Goal: Task Accomplishment & Management: Manage account settings

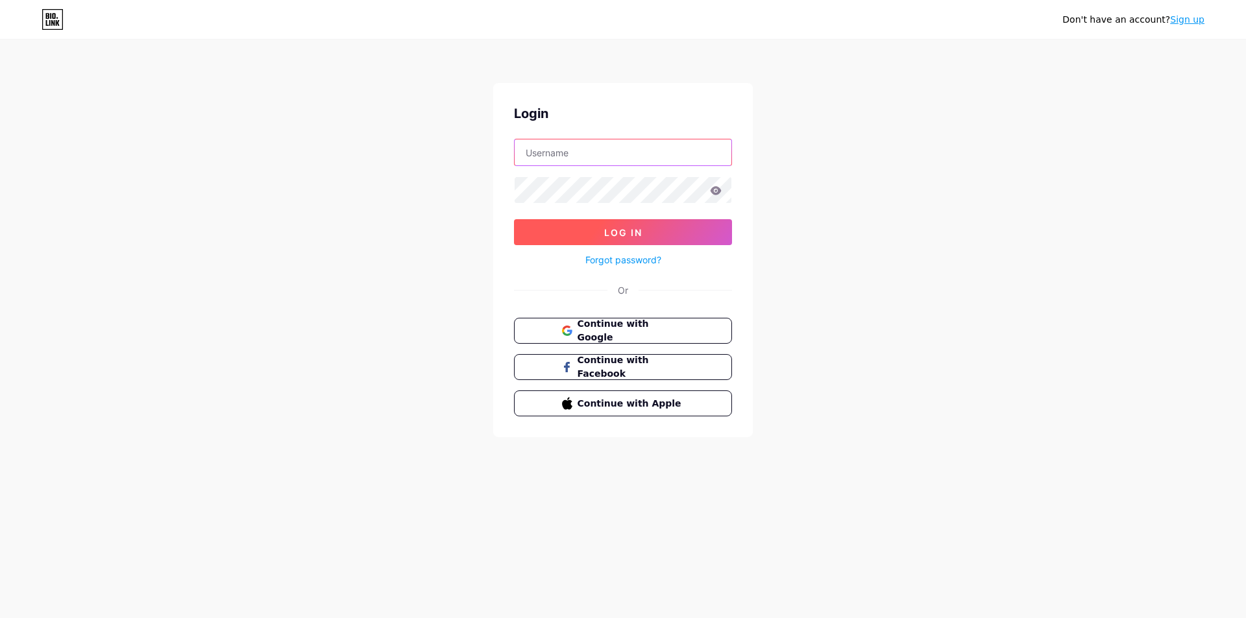
type input "[EMAIL_ADDRESS][DOMAIN_NAME]"
click at [613, 240] on button "Log In" at bounding box center [623, 232] width 218 height 26
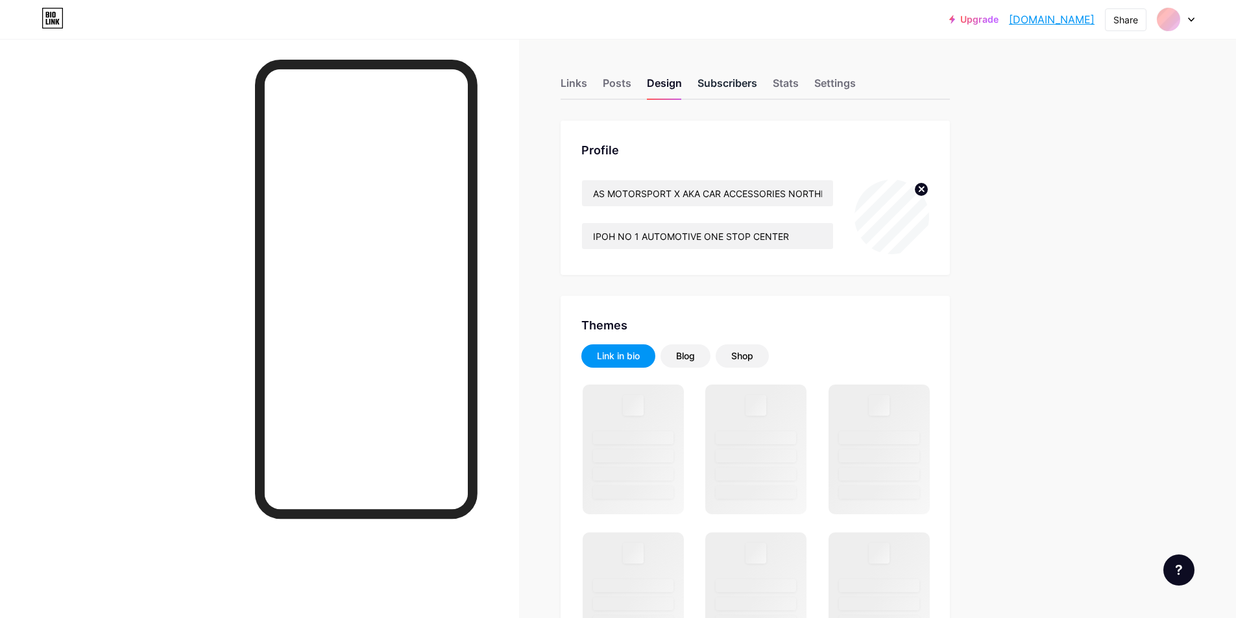
click at [725, 79] on div "Subscribers" at bounding box center [728, 86] width 60 height 23
click at [620, 86] on div "Posts" at bounding box center [617, 86] width 29 height 23
click at [585, 86] on div "Links" at bounding box center [574, 86] width 27 height 23
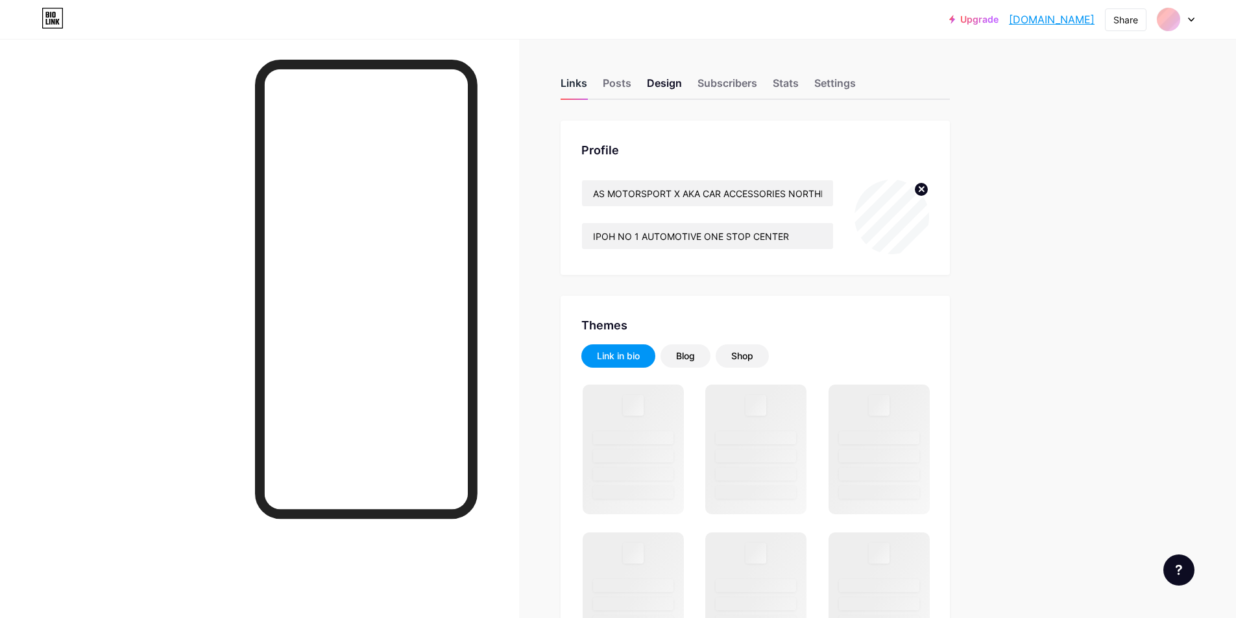
click at [585, 86] on div "Links" at bounding box center [574, 86] width 27 height 23
click at [847, 83] on div "Settings" at bounding box center [835, 86] width 42 height 23
click at [592, 82] on div "Links Posts Design Subscribers Stats Settings" at bounding box center [755, 77] width 389 height 45
click at [587, 84] on div "Links" at bounding box center [574, 86] width 27 height 23
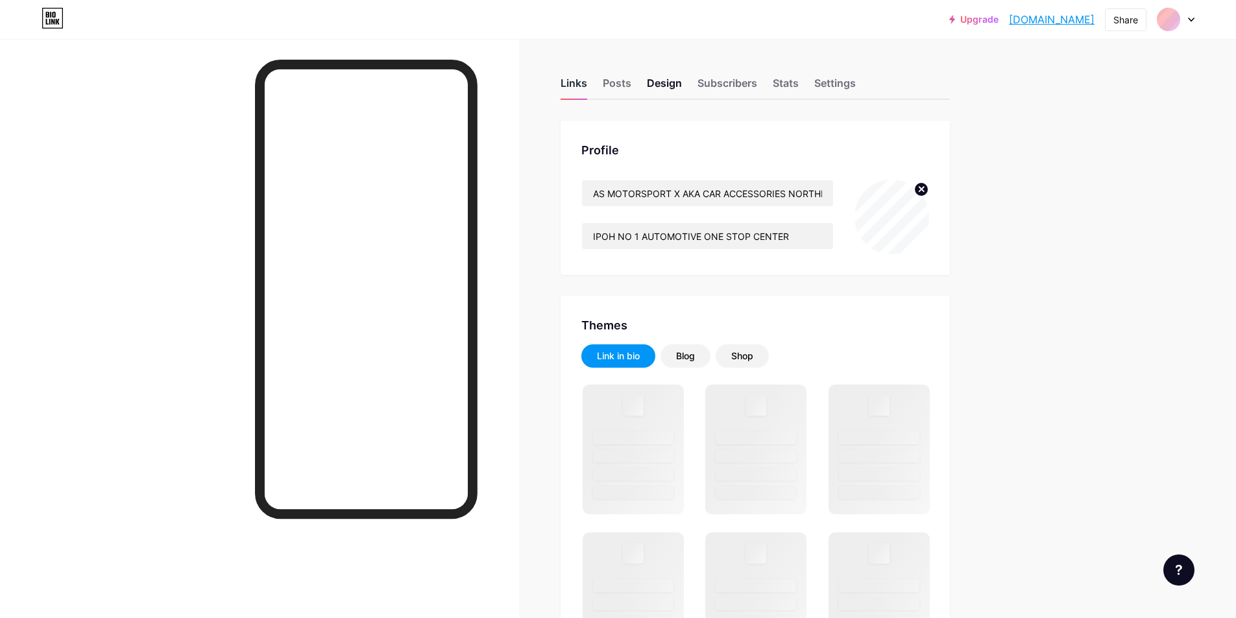
click at [583, 85] on div "Links" at bounding box center [574, 86] width 27 height 23
click at [574, 86] on div "Links" at bounding box center [574, 86] width 27 height 23
click at [579, 81] on div "Links" at bounding box center [574, 86] width 27 height 23
click at [630, 88] on div "Posts" at bounding box center [617, 86] width 29 height 23
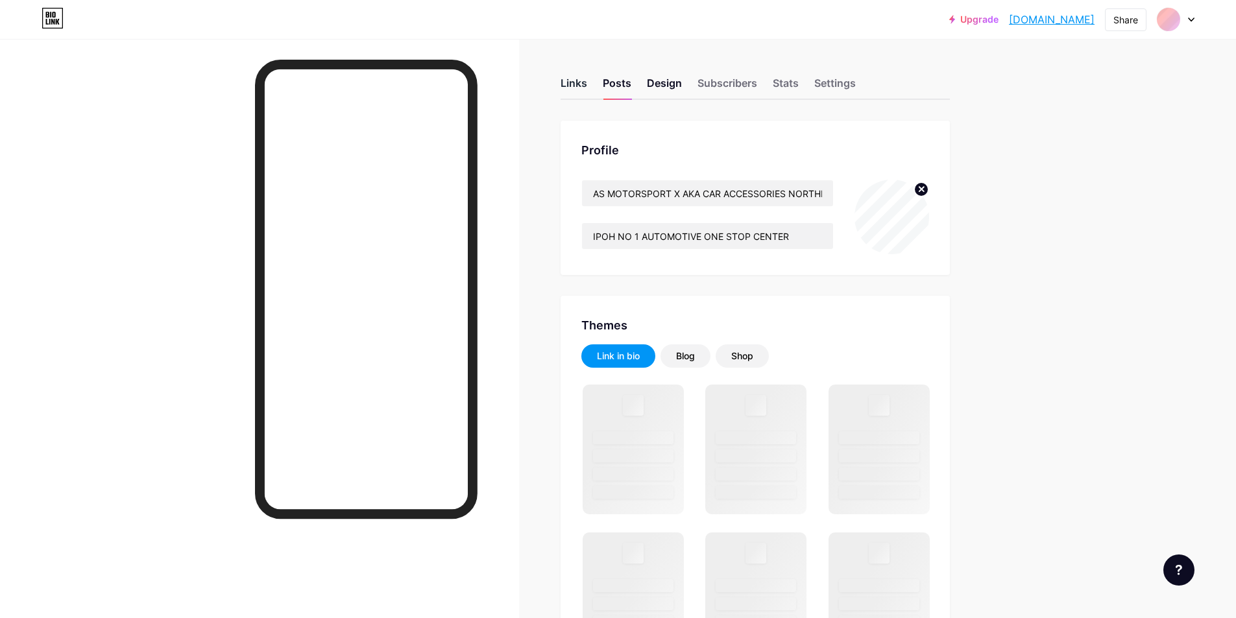
click at [568, 80] on div "Links" at bounding box center [574, 86] width 27 height 23
click at [830, 82] on div "Settings" at bounding box center [835, 86] width 42 height 23
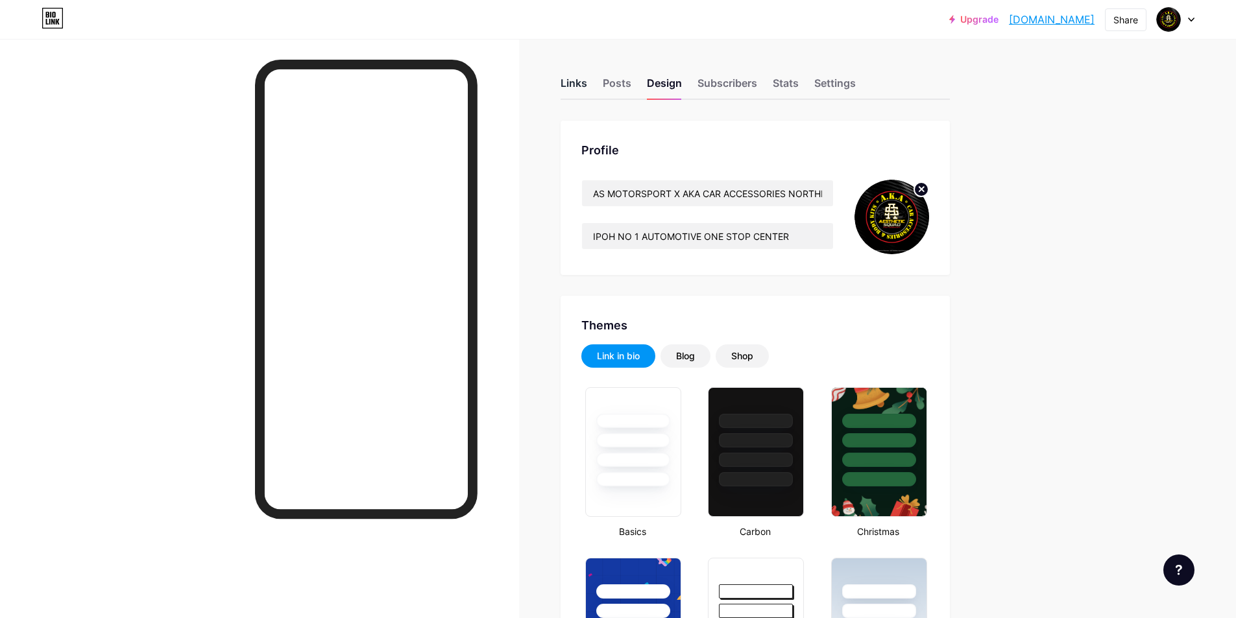
click at [585, 80] on div "Links" at bounding box center [574, 86] width 27 height 23
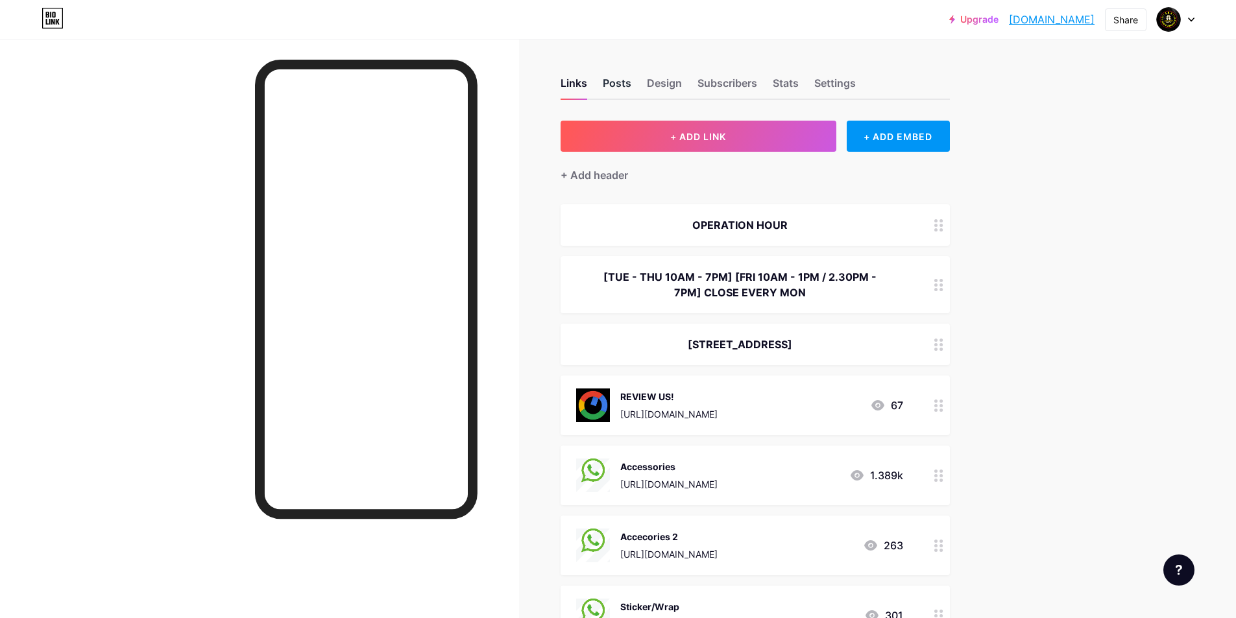
click at [609, 90] on div "Posts" at bounding box center [617, 86] width 29 height 23
click at [682, 95] on div "Design" at bounding box center [664, 86] width 35 height 23
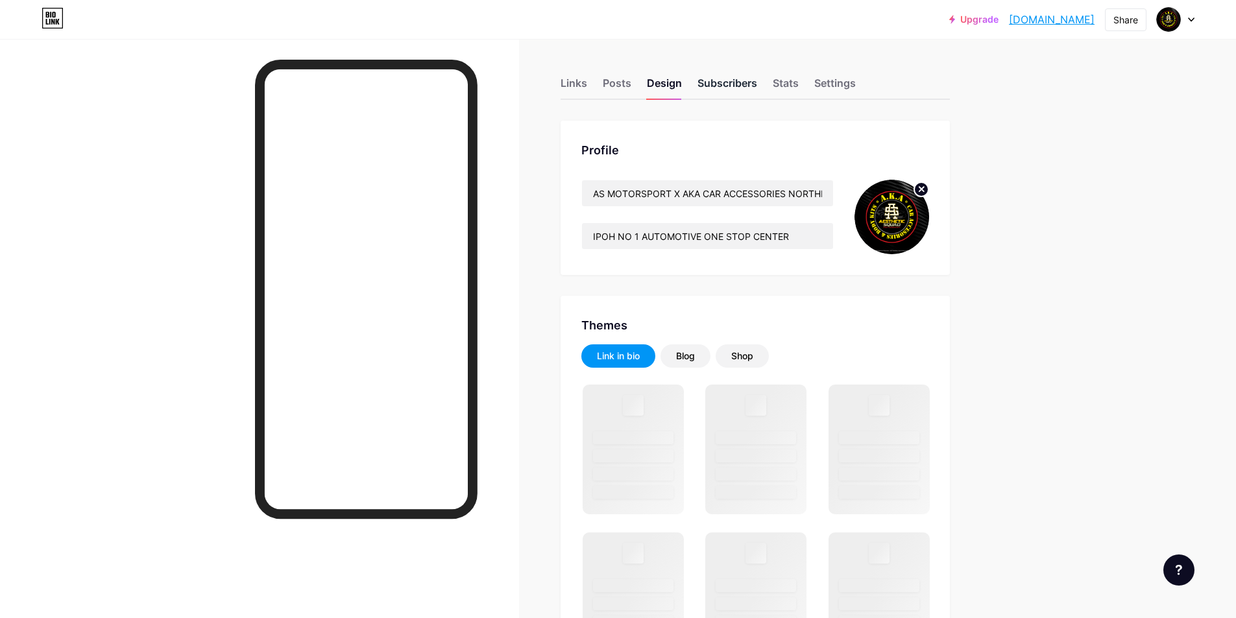
click at [736, 91] on div "Subscribers" at bounding box center [728, 86] width 60 height 23
click at [666, 88] on div "Design" at bounding box center [664, 86] width 35 height 23
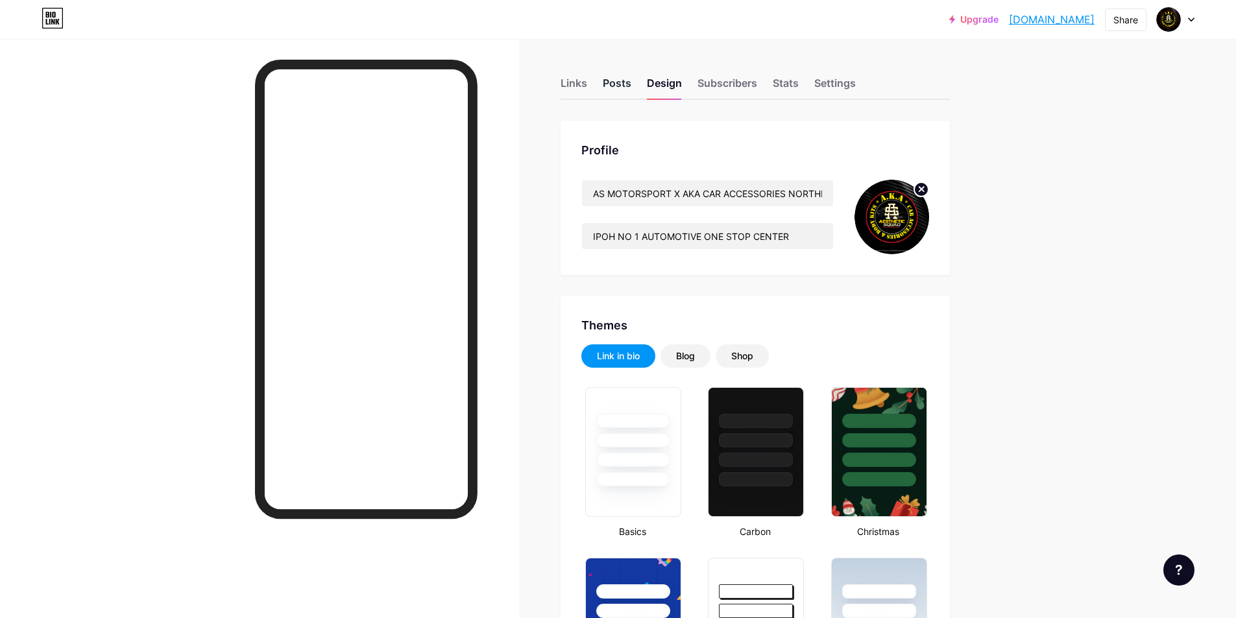
click at [618, 91] on div "Posts" at bounding box center [617, 86] width 29 height 23
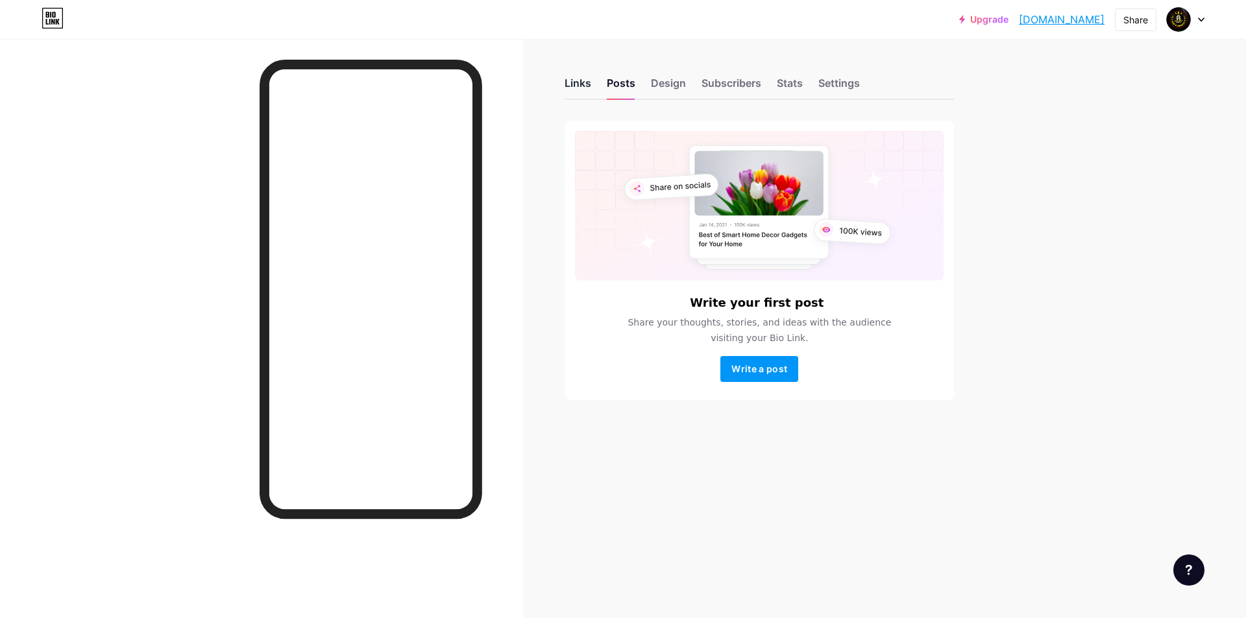
click at [574, 90] on div "Links" at bounding box center [577, 86] width 27 height 23
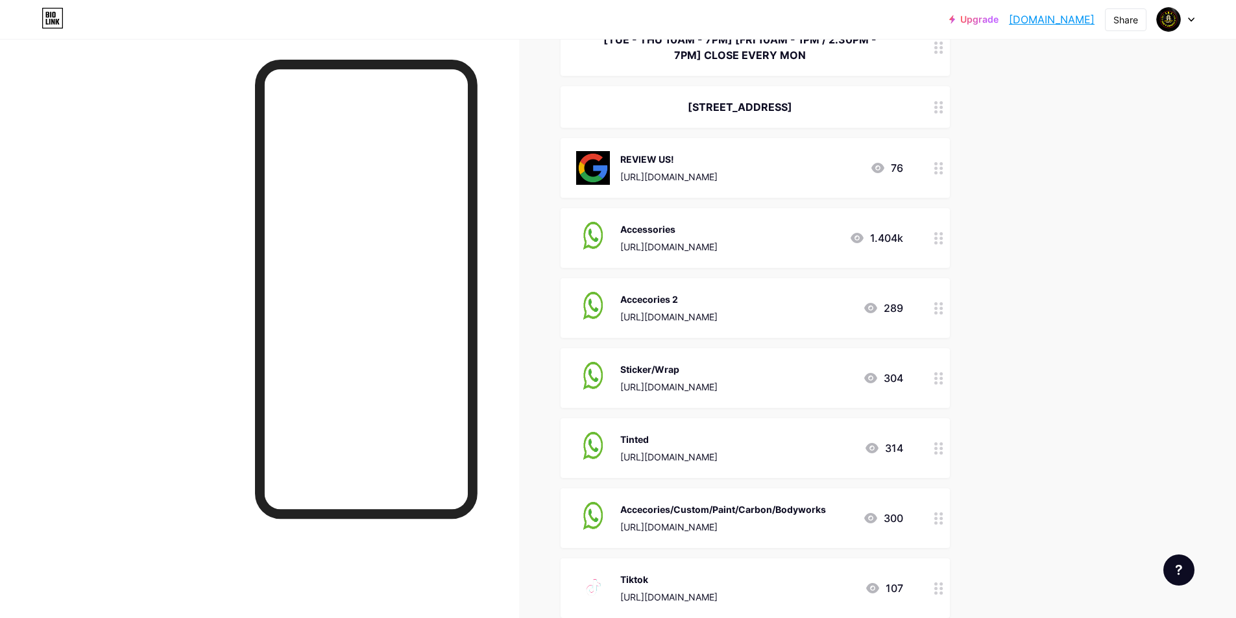
scroll to position [260, 0]
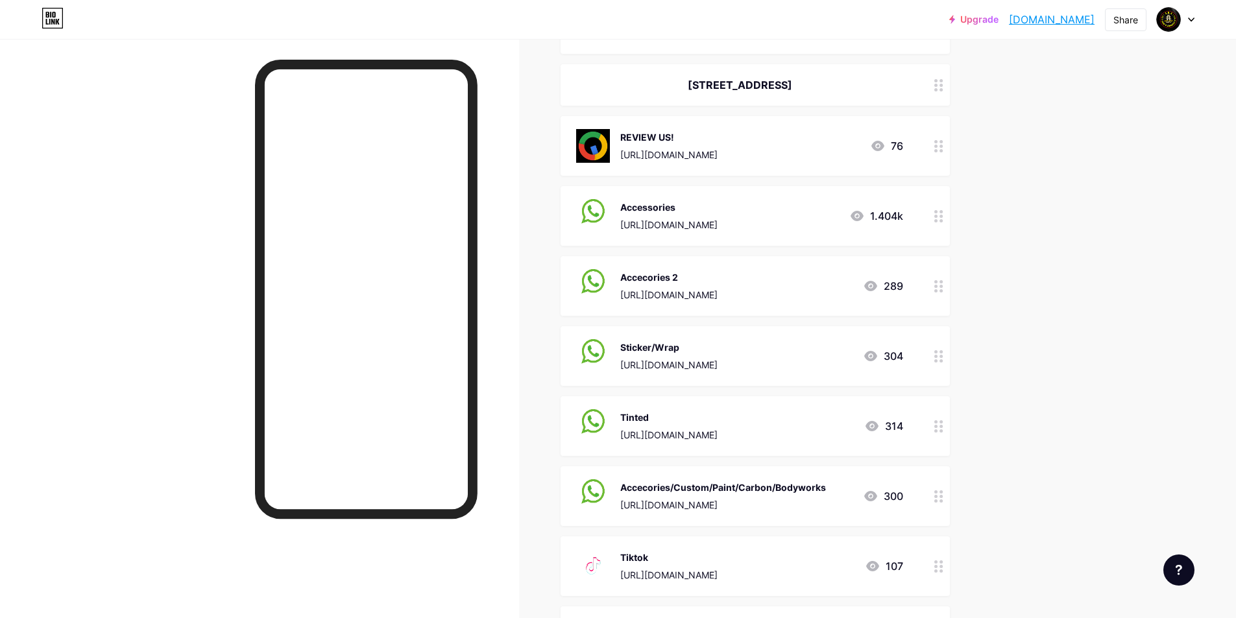
click at [936, 442] on div at bounding box center [939, 426] width 22 height 60
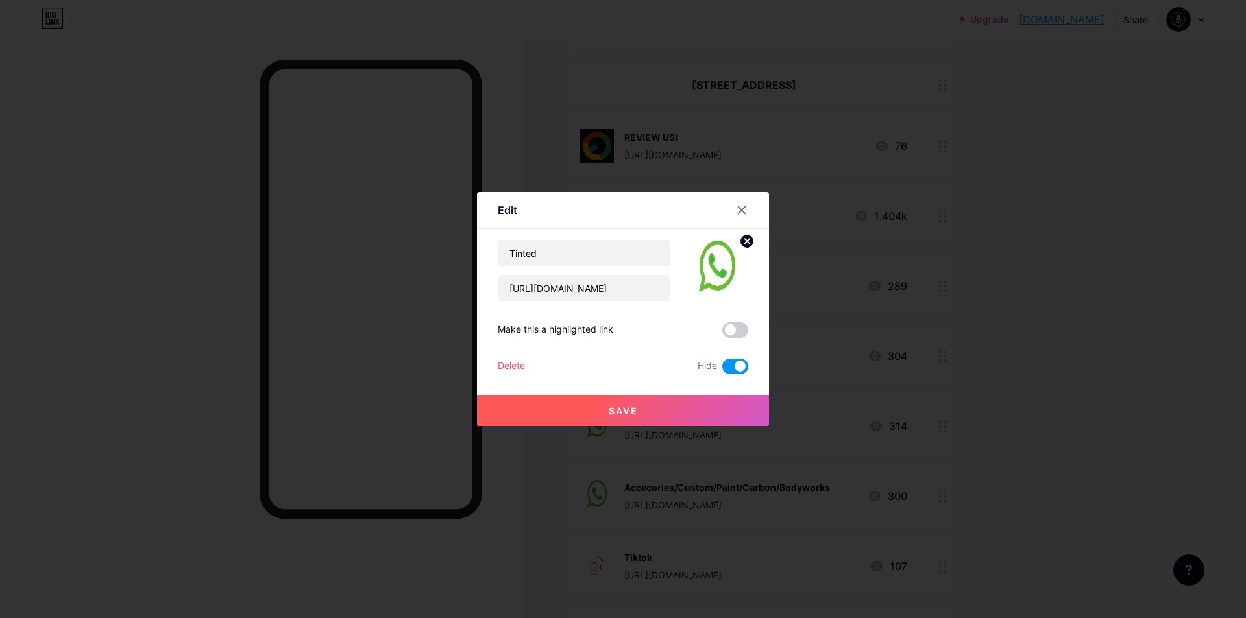
click at [740, 369] on span at bounding box center [735, 367] width 26 height 16
click at [722, 370] on input "checkbox" at bounding box center [722, 370] width 0 height 0
click at [647, 419] on button "Save" at bounding box center [623, 410] width 292 height 31
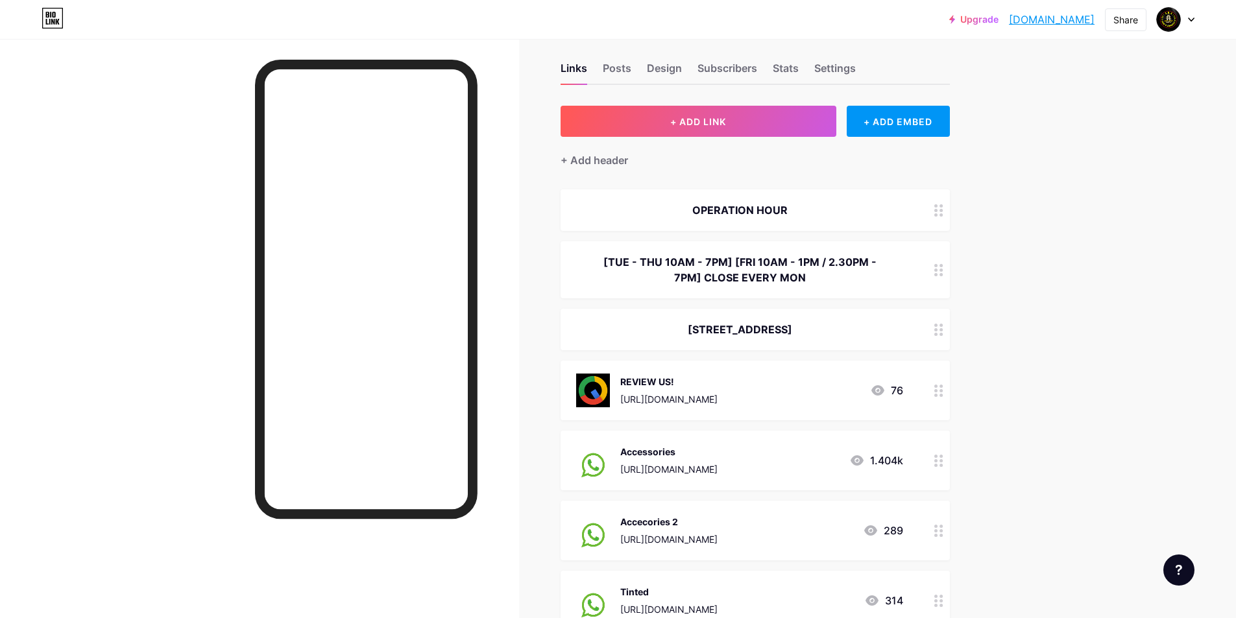
scroll to position [0, 0]
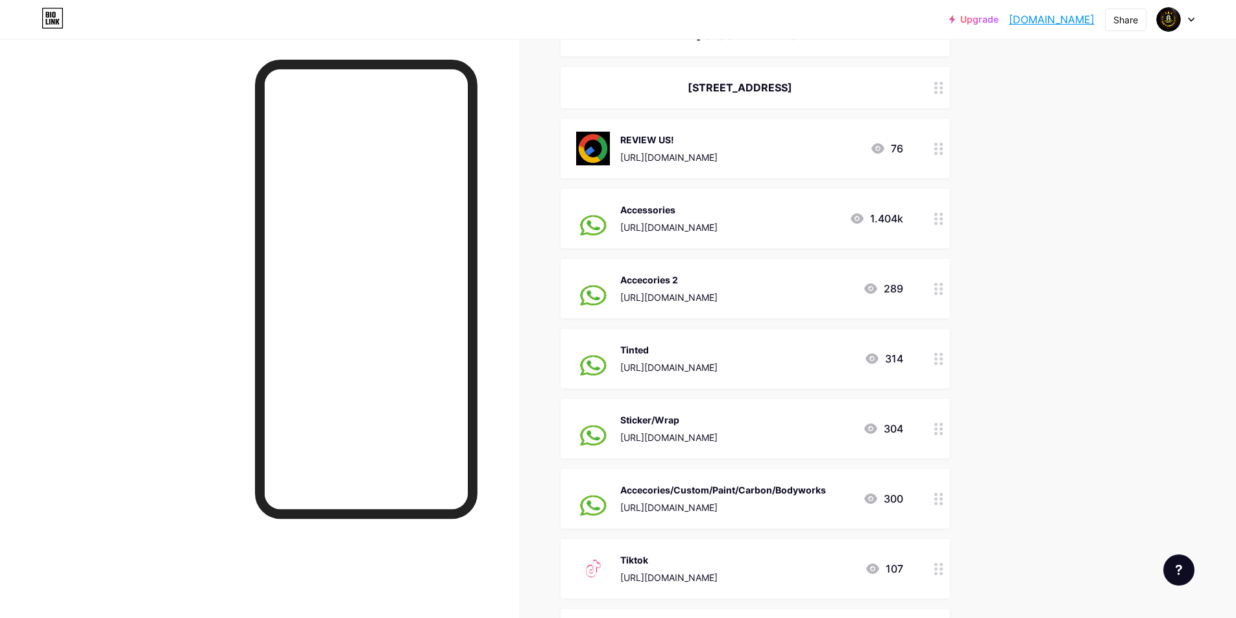
scroll to position [260, 0]
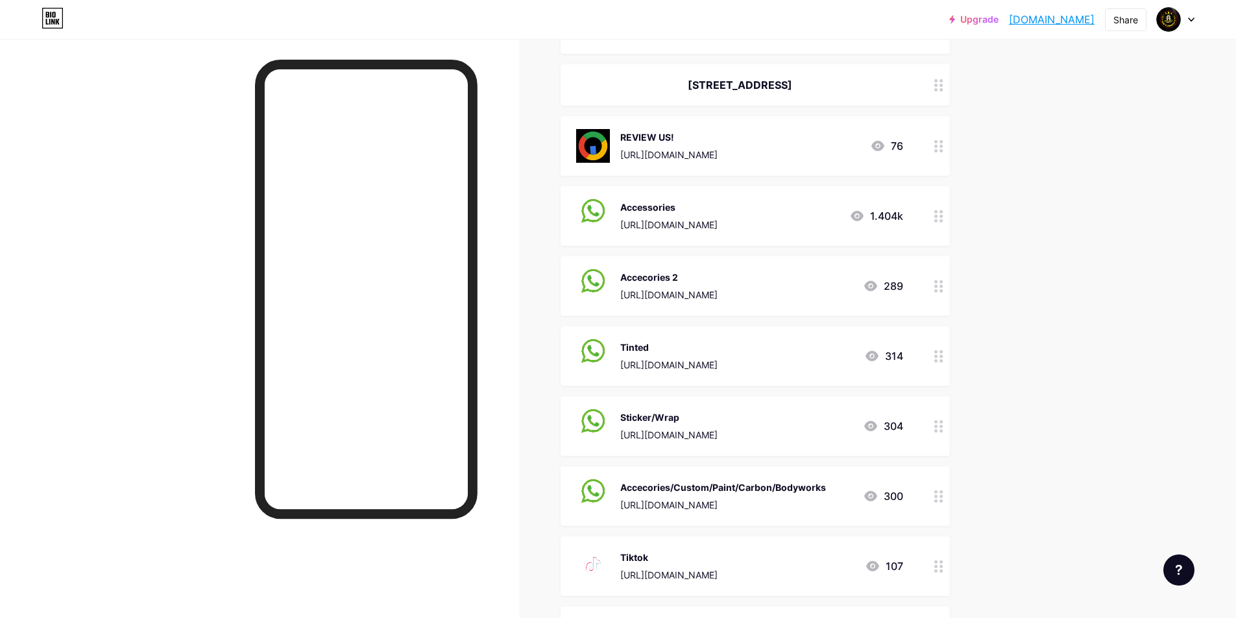
click at [943, 358] on circle at bounding box center [941, 356] width 3 height 3
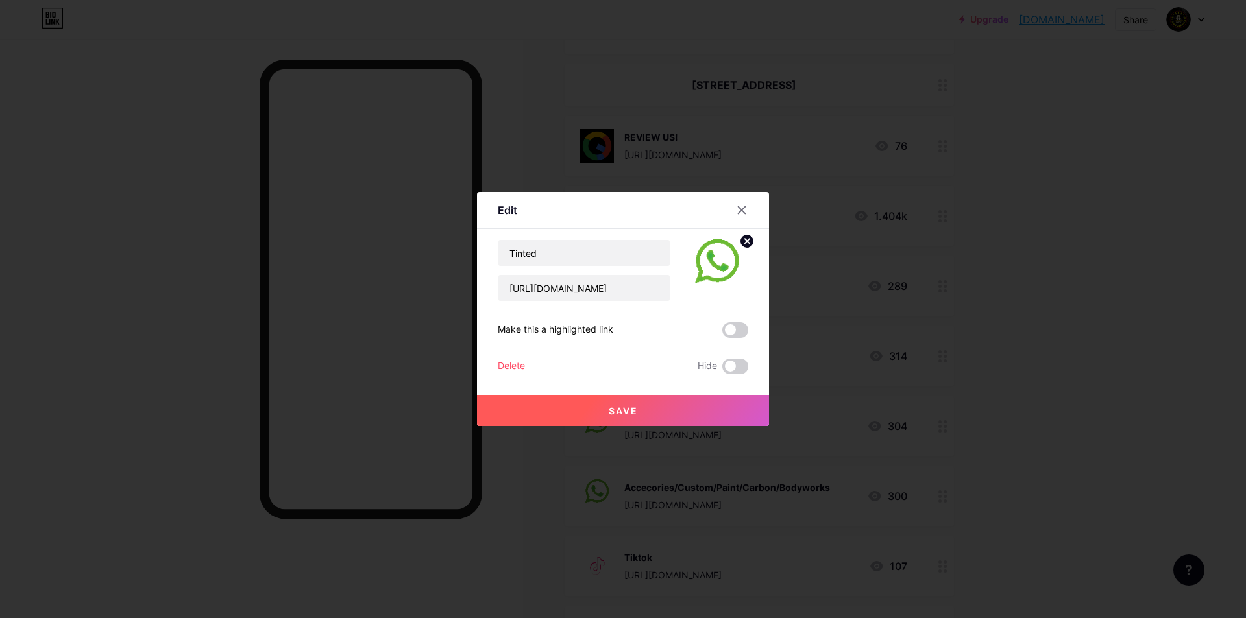
click at [682, 418] on button "Save" at bounding box center [623, 410] width 292 height 31
